Goal: Communication & Community: Answer question/provide support

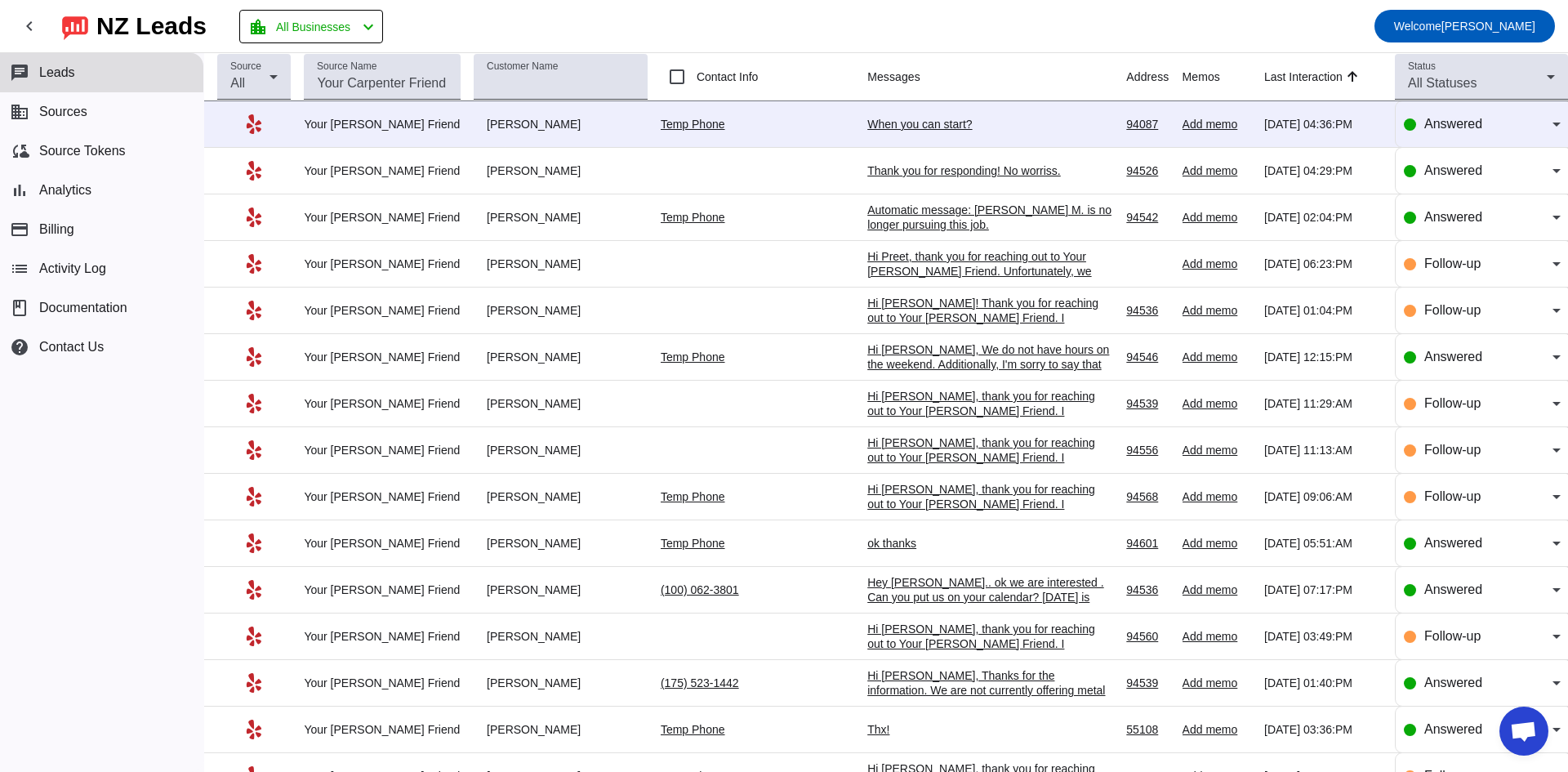
click at [911, 122] on div "When you can start?" at bounding box center [989, 124] width 245 height 15
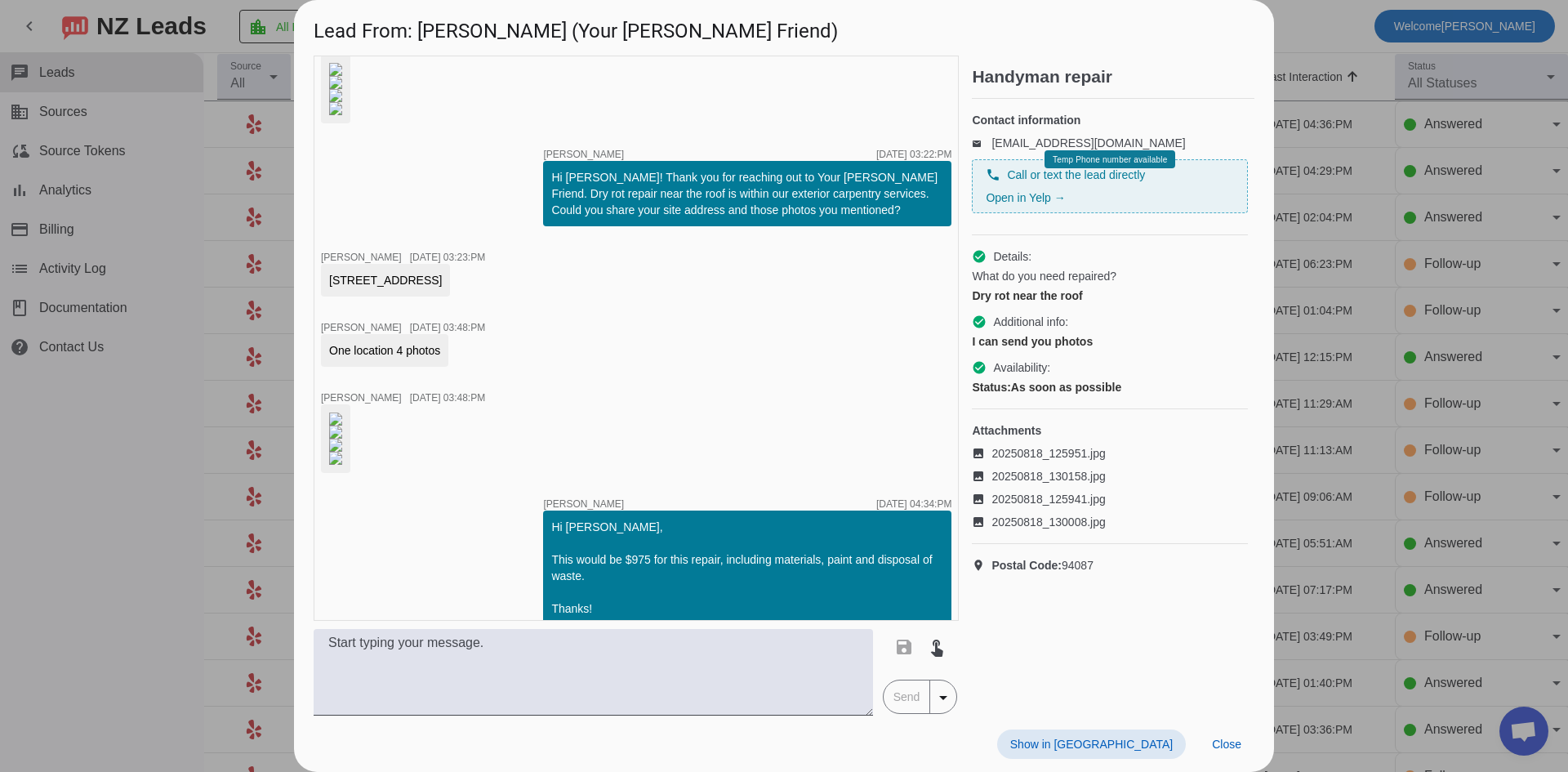
scroll to position [793, 0]
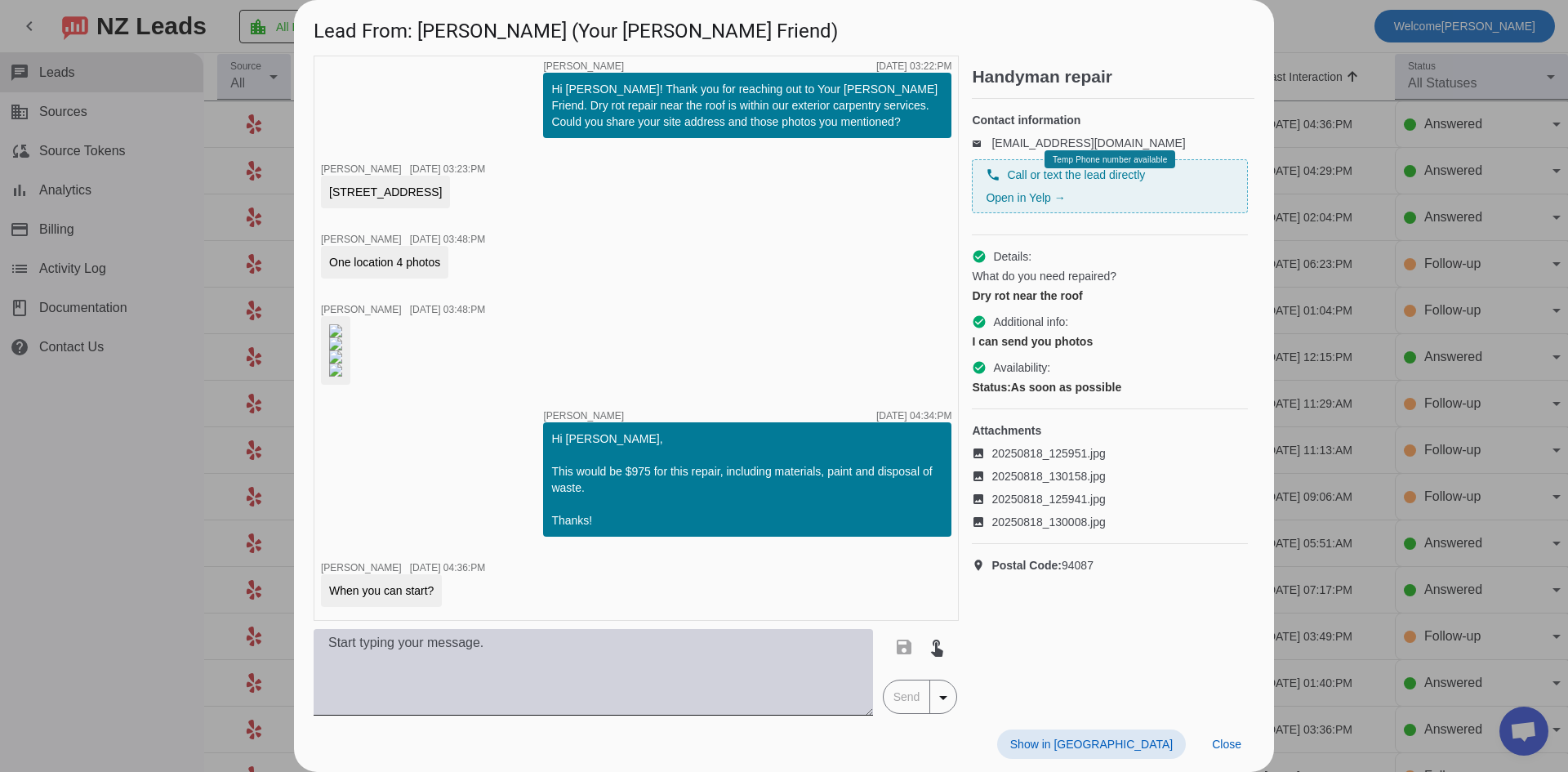
click at [477, 686] on textarea at bounding box center [593, 672] width 559 height 86
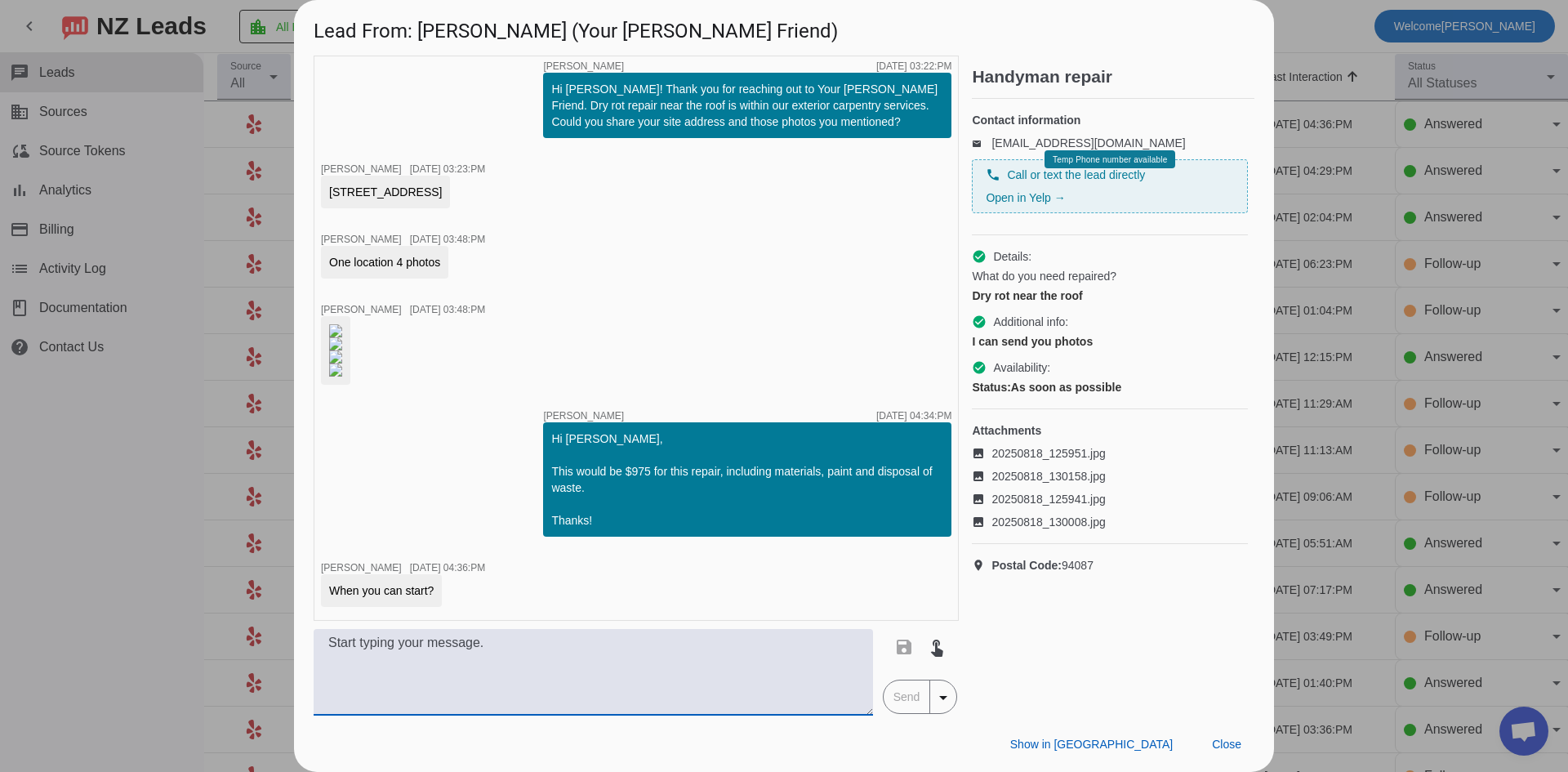
type textarea "D"
type textarea "[DATE] at 9am"
click at [913, 700] on span "Send" at bounding box center [906, 696] width 47 height 33
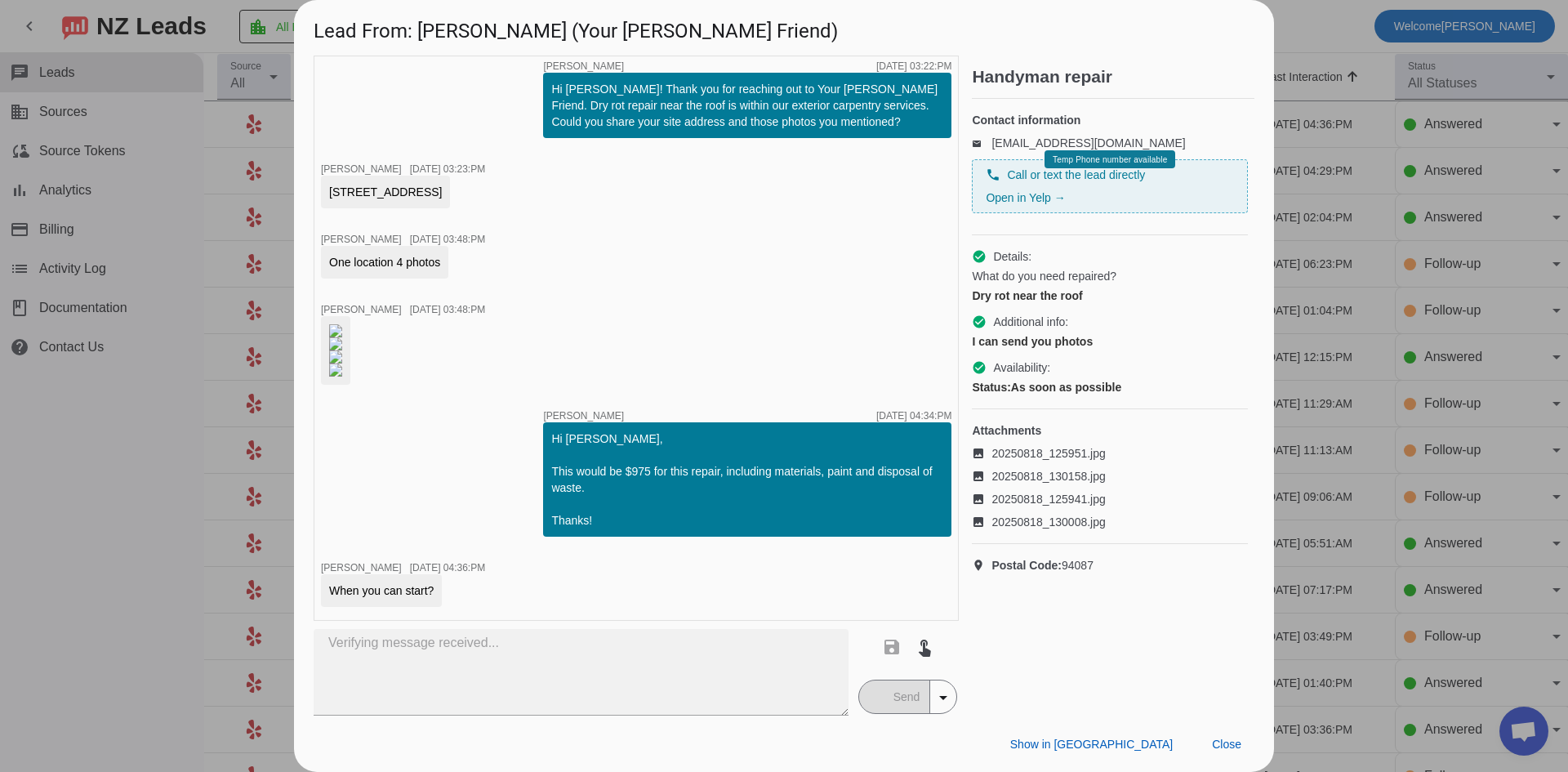
scroll to position [864, 0]
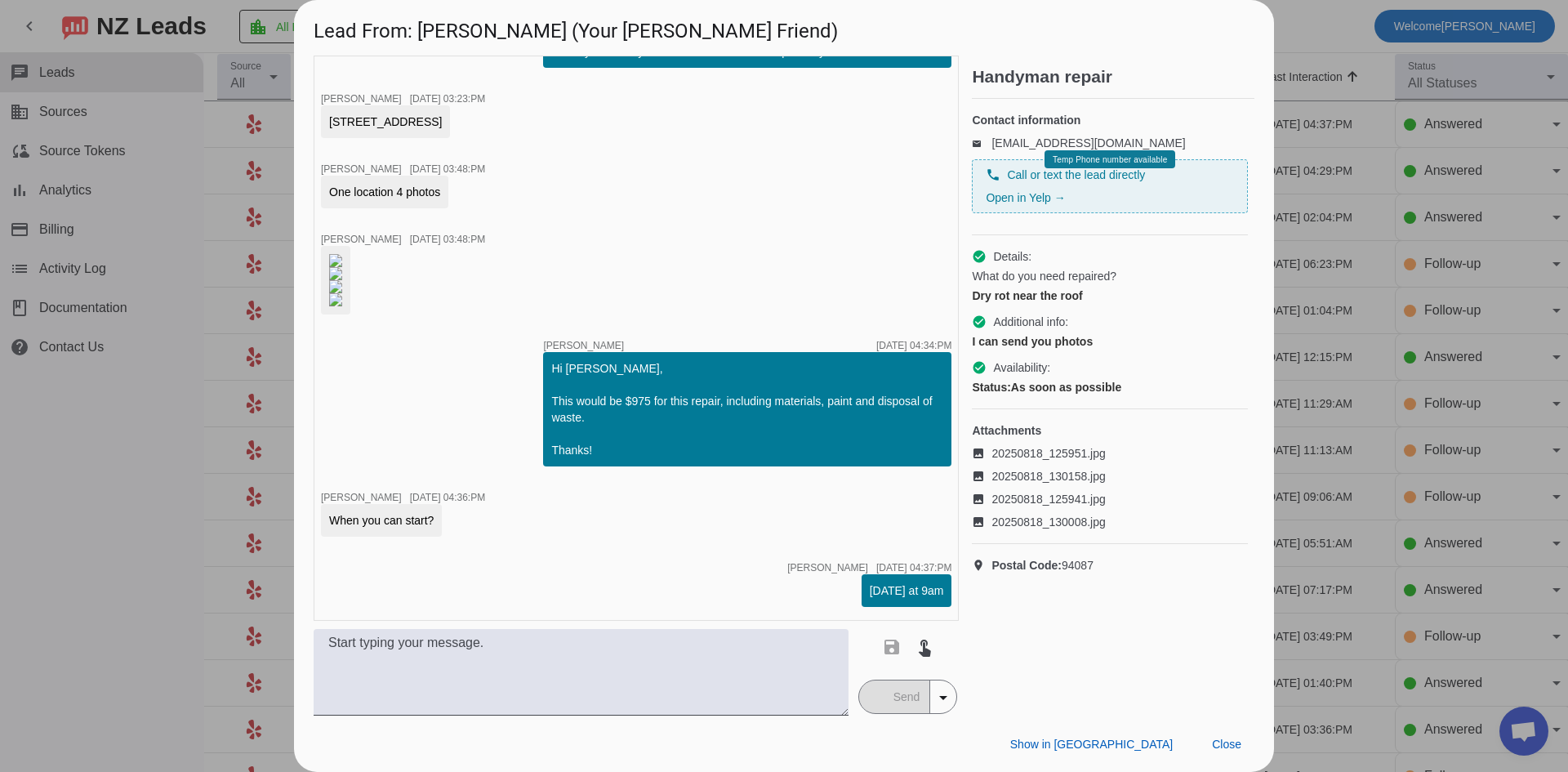
click at [1303, 26] on div at bounding box center [784, 386] width 1568 height 772
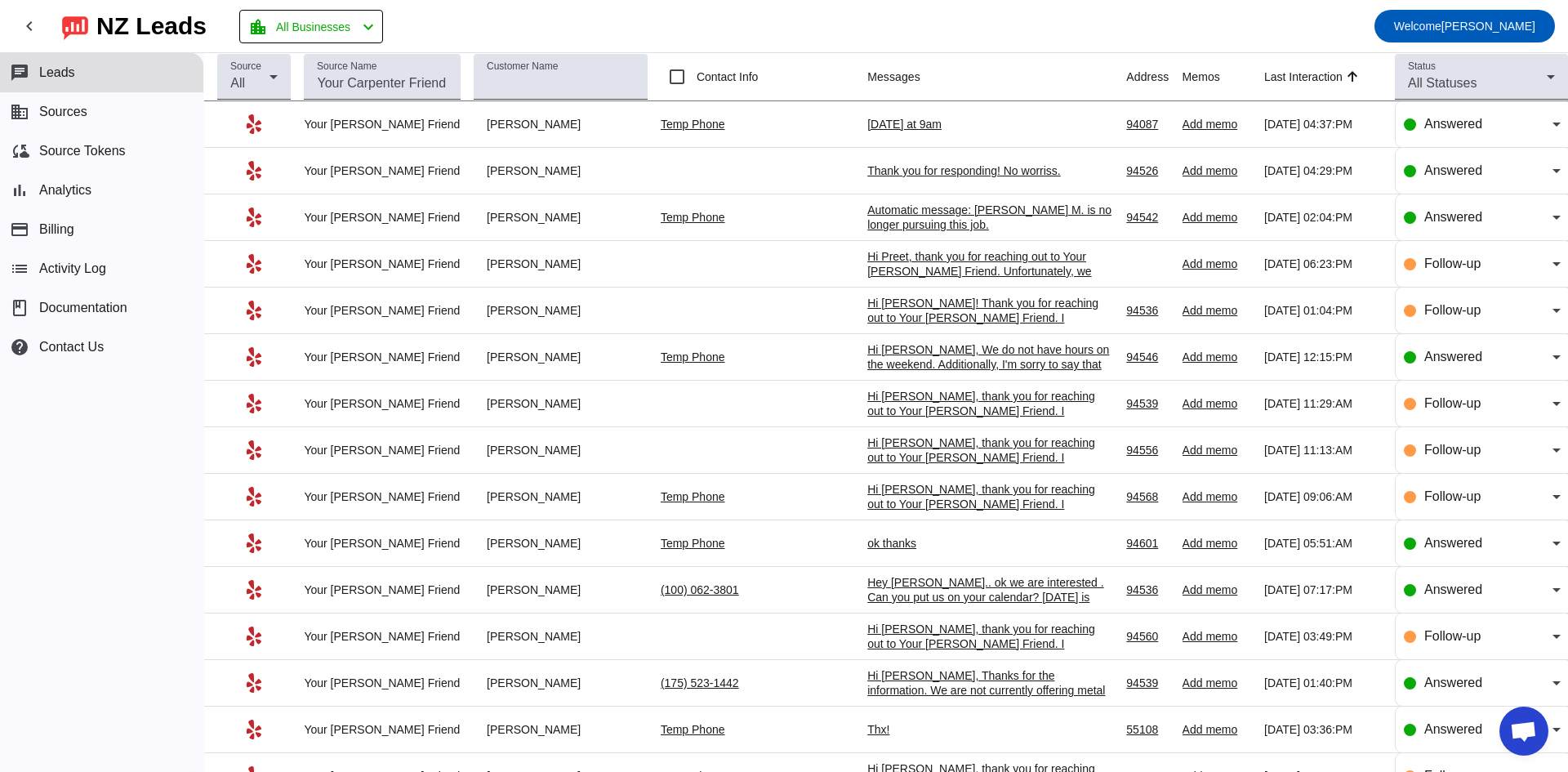
click at [867, 125] on div "[DATE] at 9am" at bounding box center [989, 124] width 245 height 15
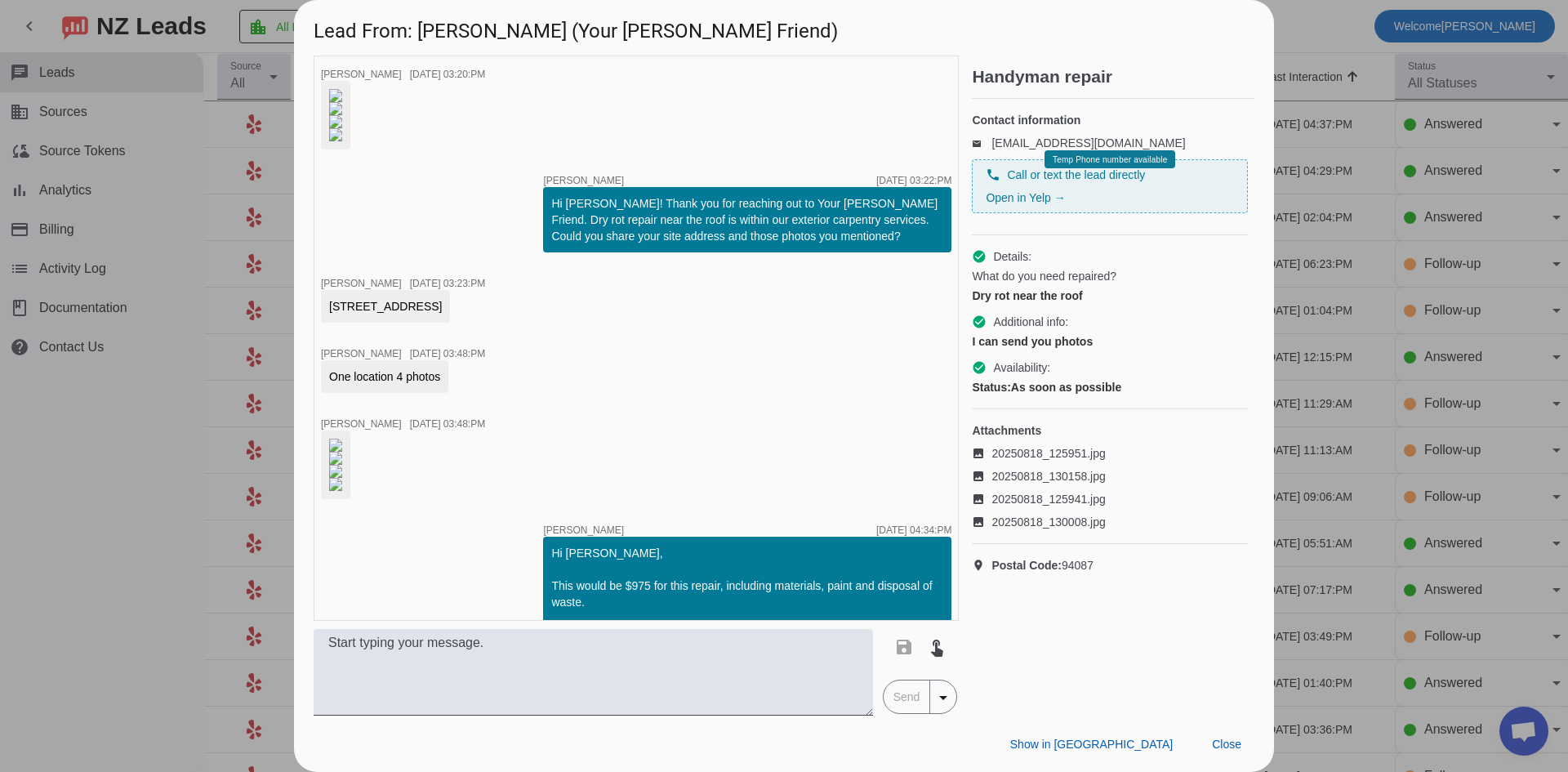
scroll to position [488, 0]
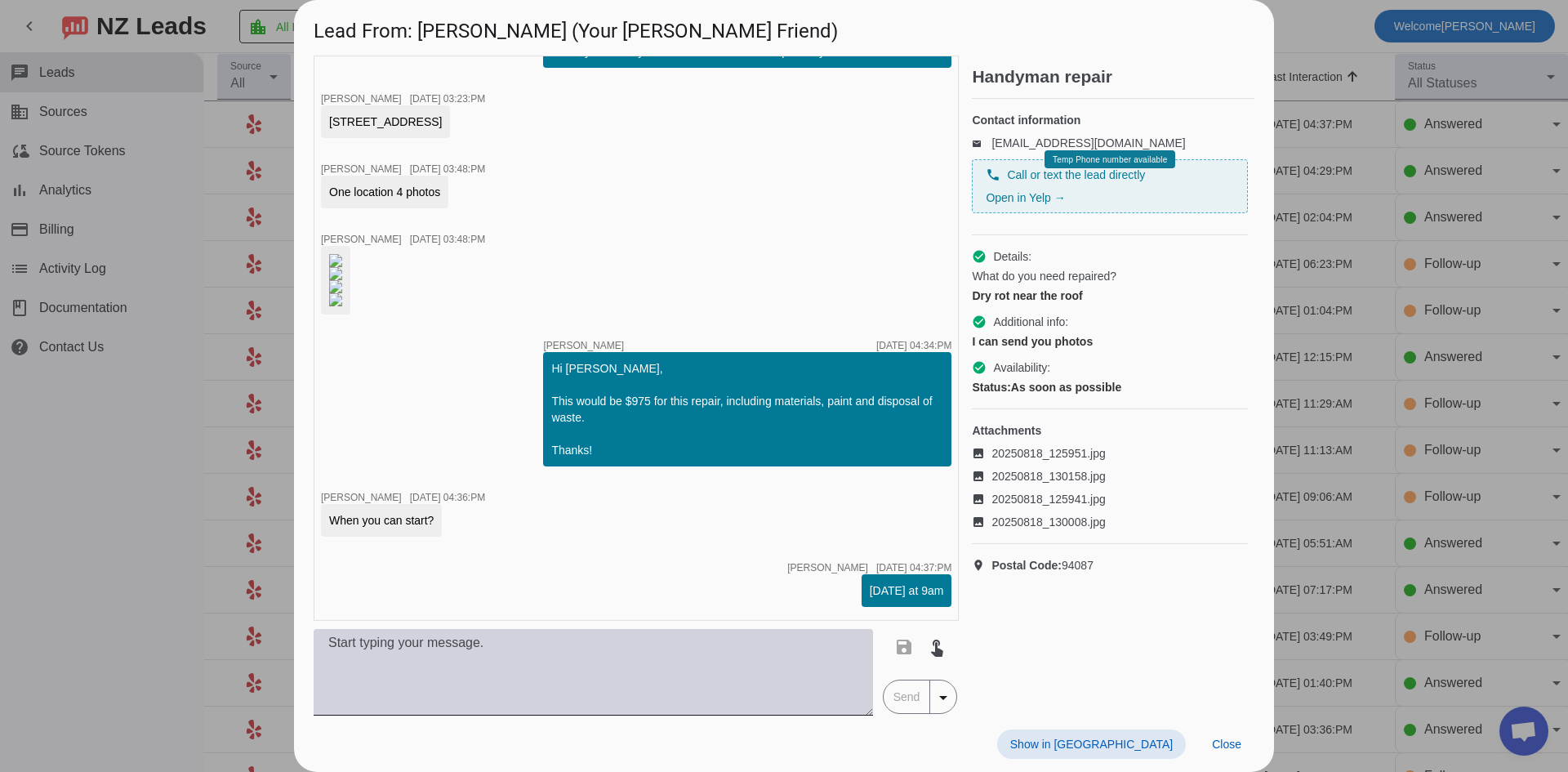
click at [642, 696] on textarea at bounding box center [593, 672] width 559 height 86
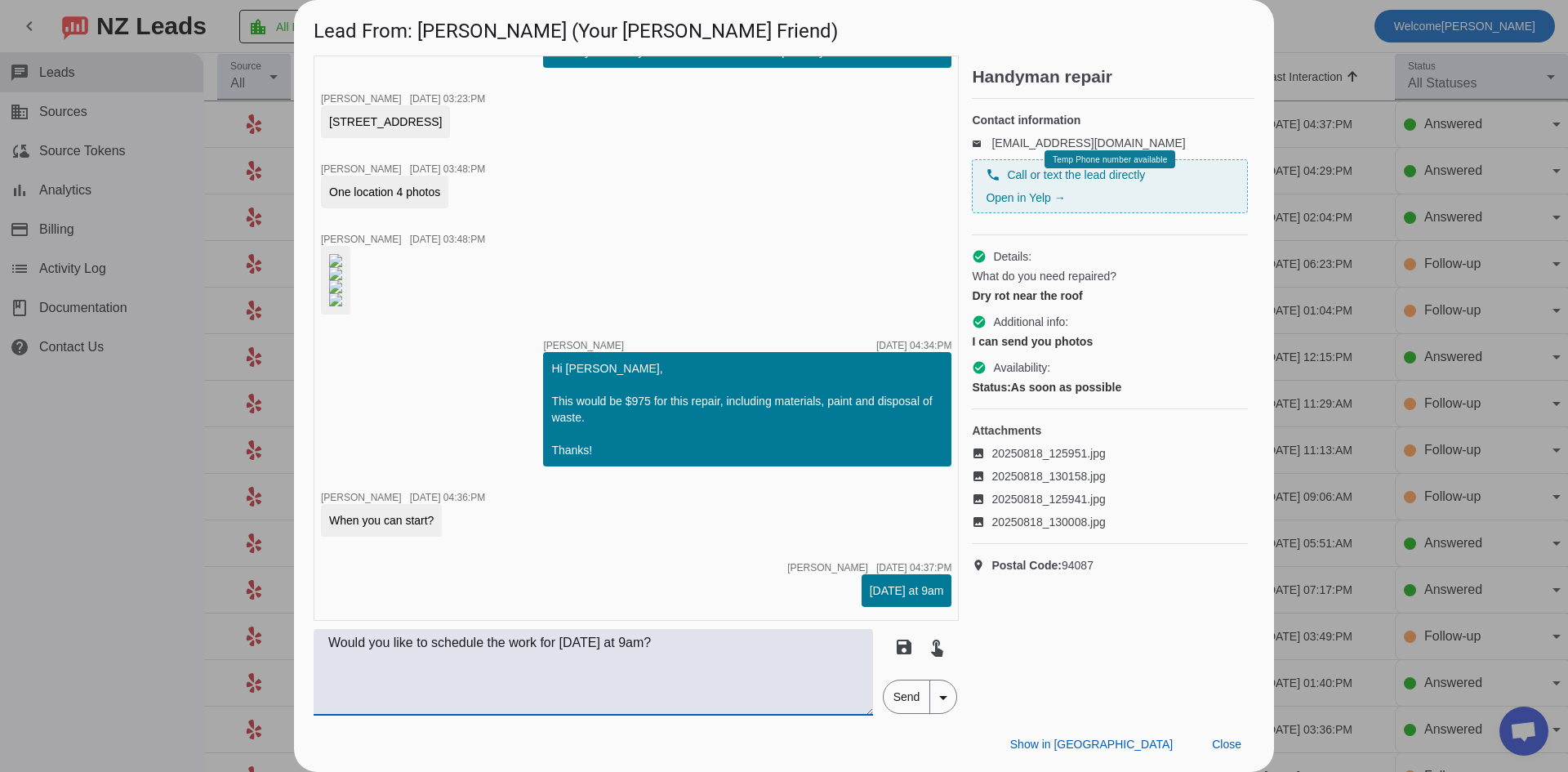
type textarea "Would you like to schedule the work for [DATE] at 9am?"
click at [899, 705] on span "Send" at bounding box center [906, 696] width 47 height 33
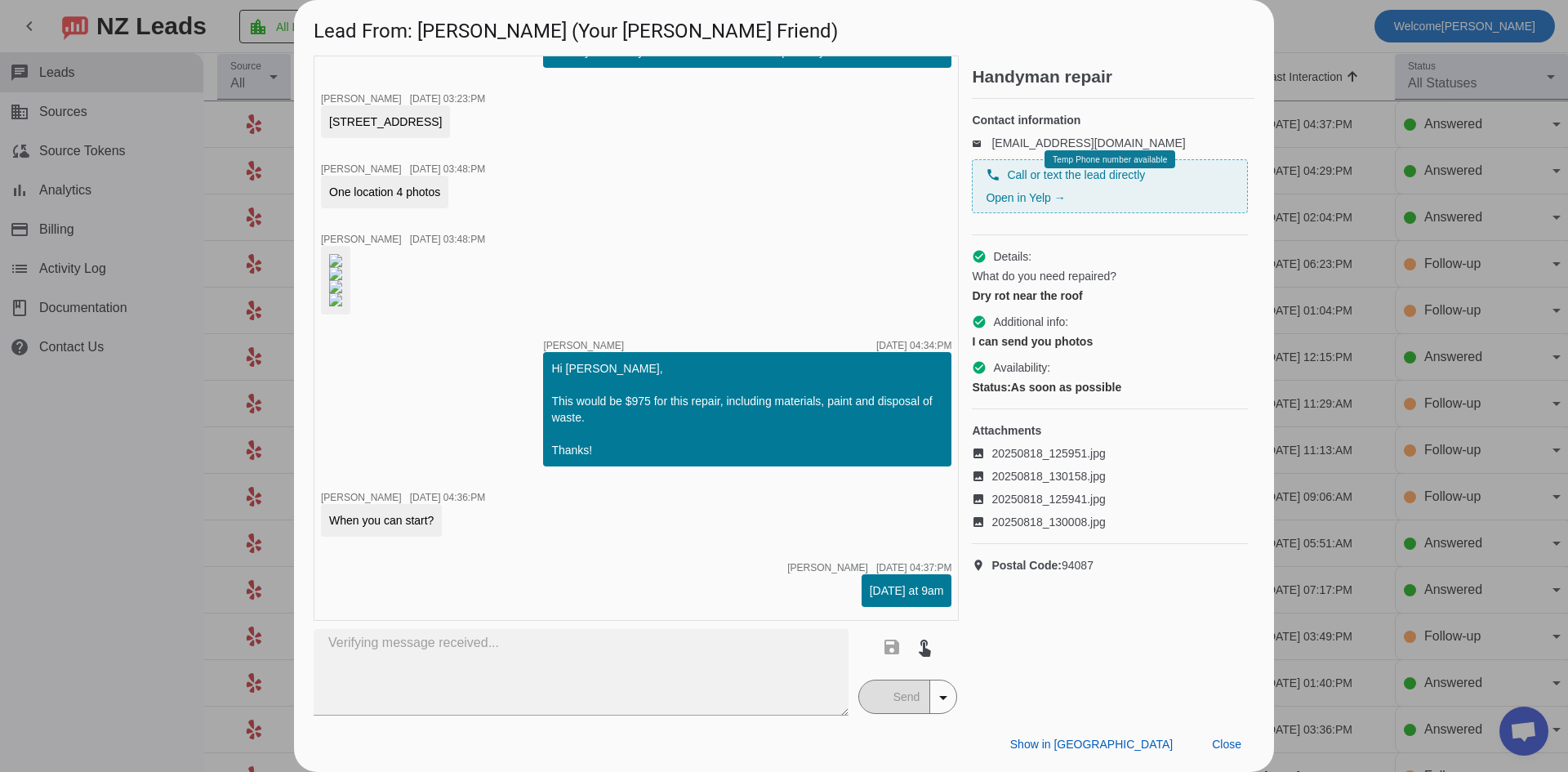
scroll to position [933, 0]
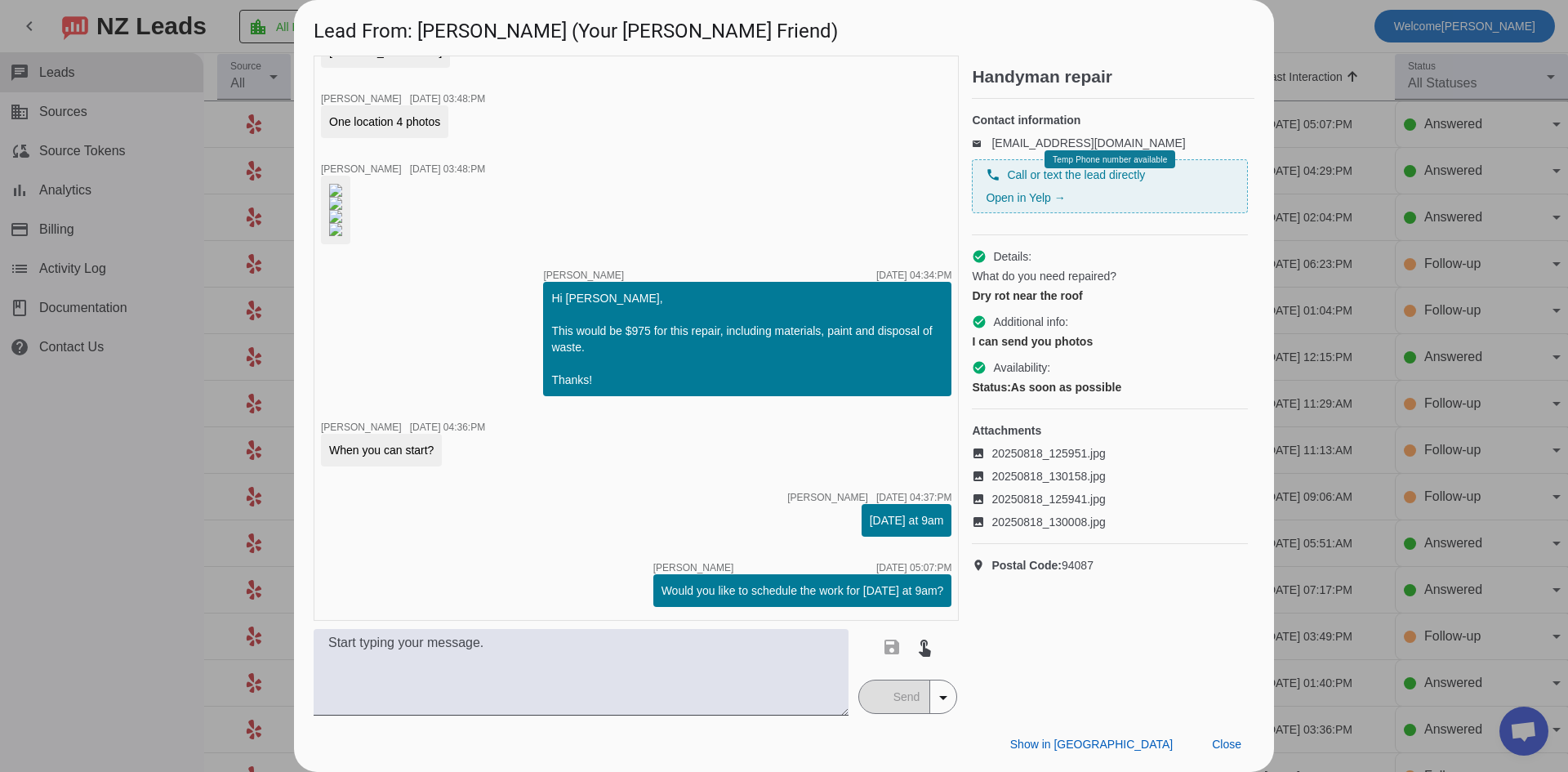
click at [169, 519] on div at bounding box center [784, 386] width 1568 height 772
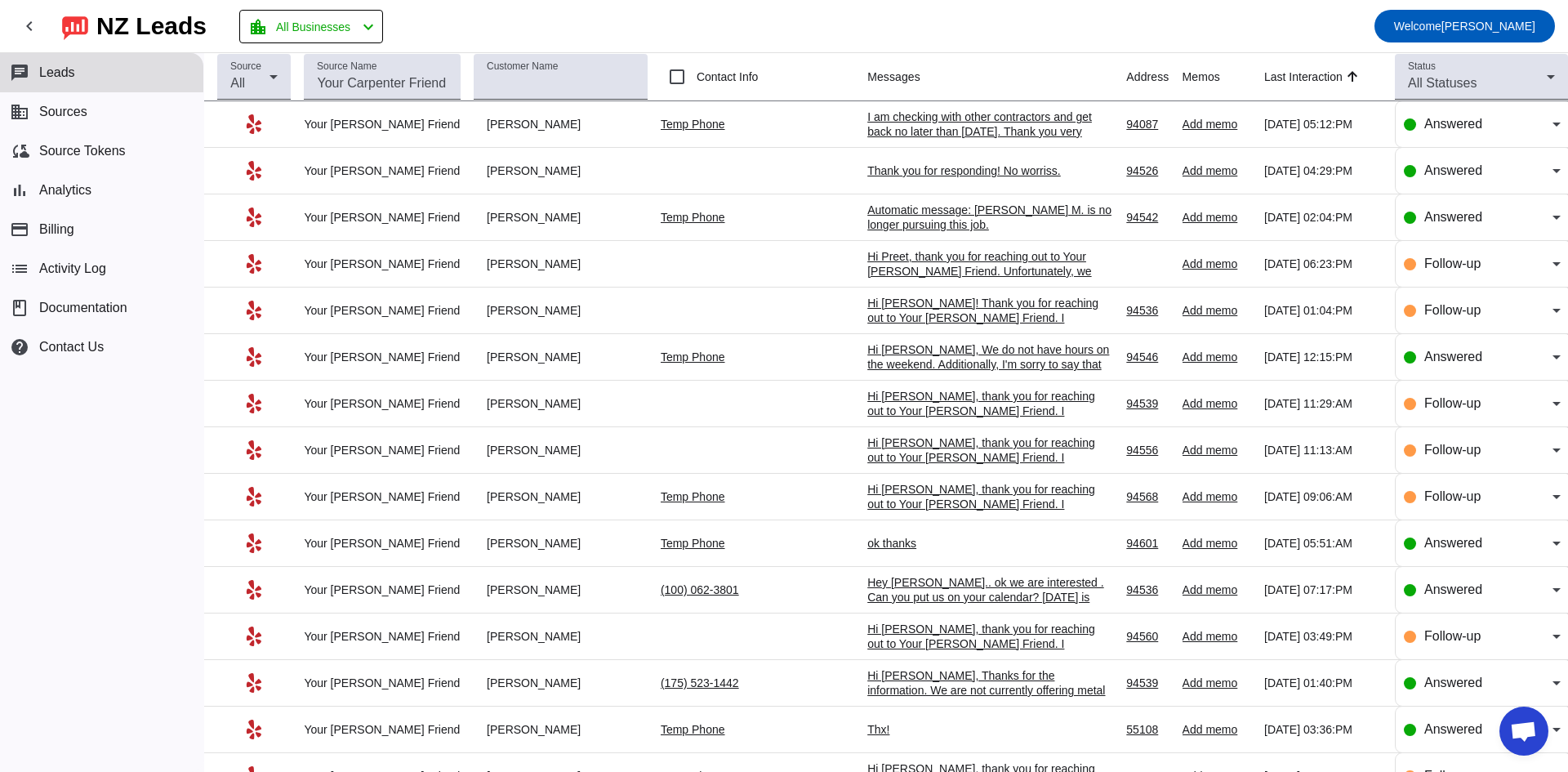
click at [968, 130] on div "I am checking with other contractors and get back no later than [DATE]. Thank y…" at bounding box center [989, 131] width 245 height 44
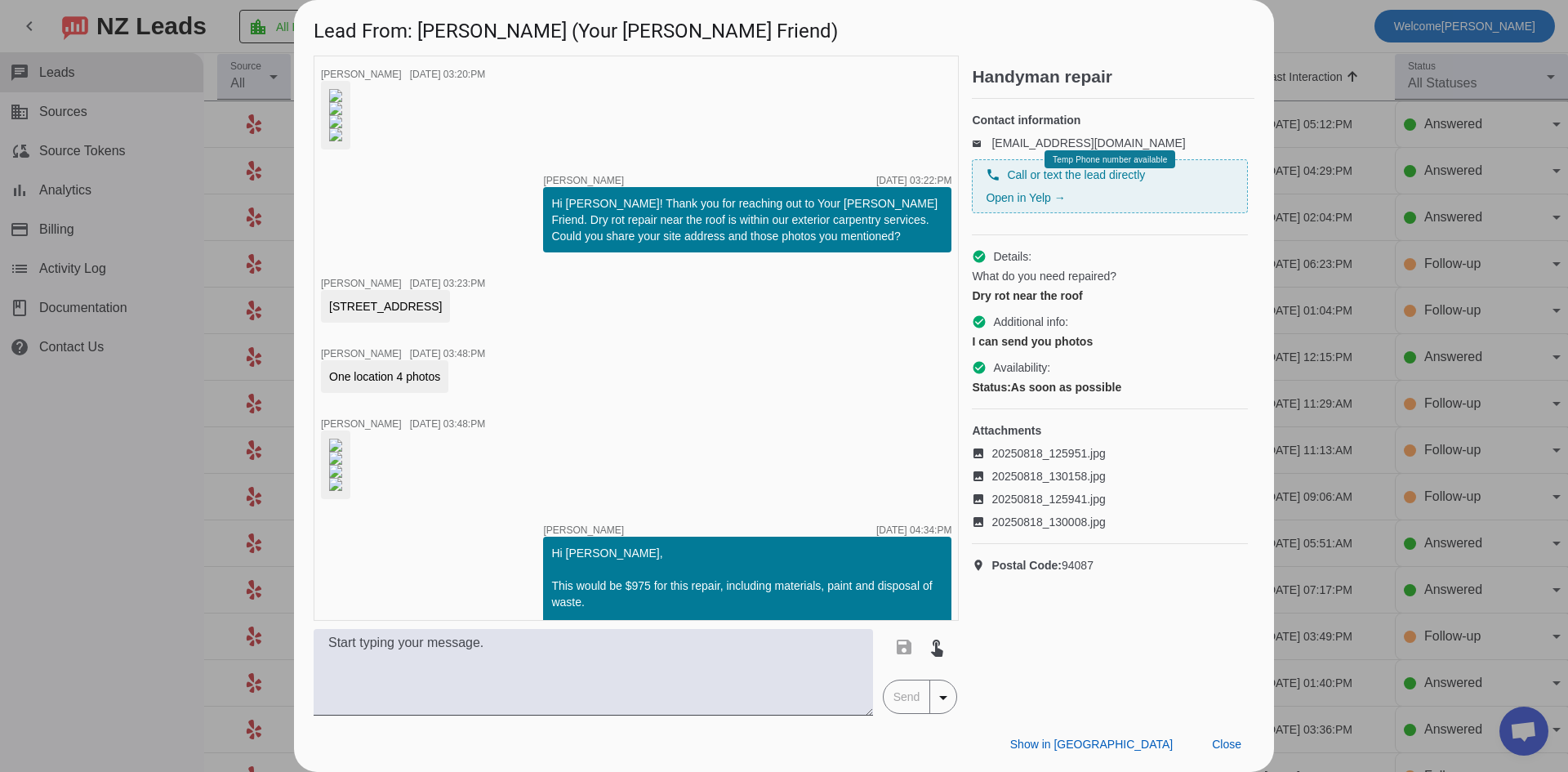
scroll to position [1021, 0]
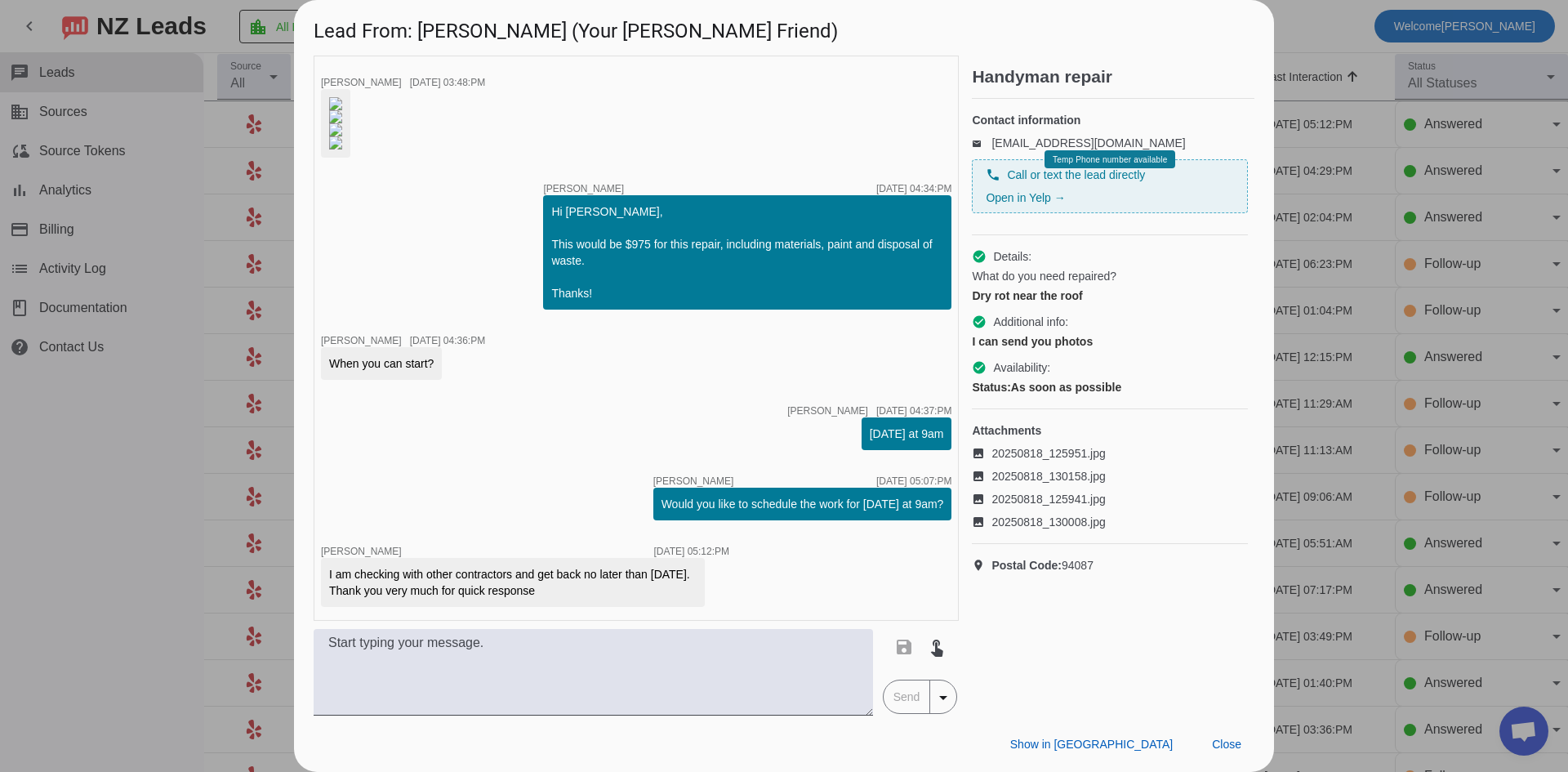
click at [147, 491] on div at bounding box center [784, 386] width 1568 height 772
